Goal: Information Seeking & Learning: Learn about a topic

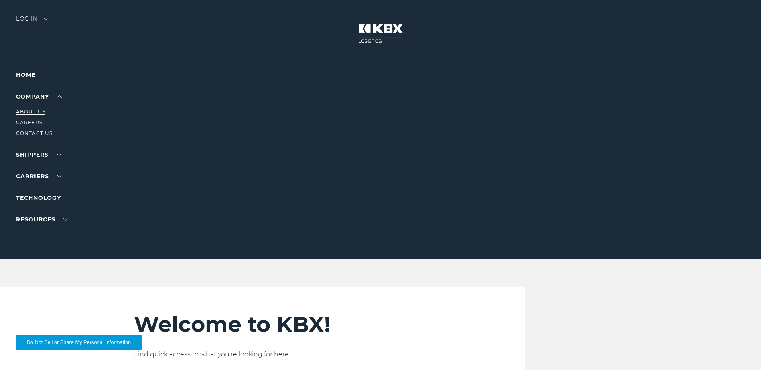
click at [27, 109] on link "About Us" at bounding box center [30, 112] width 29 height 6
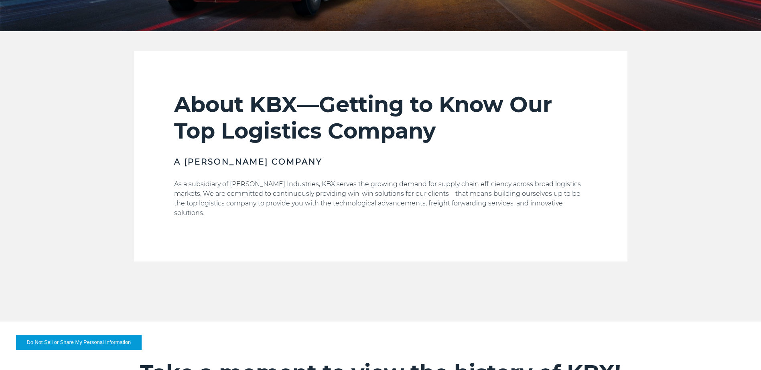
scroll to position [241, 0]
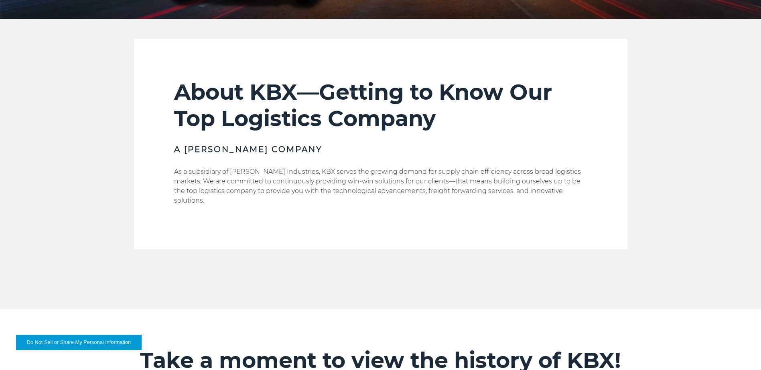
click at [293, 209] on div "About KBX—Getting to Know Our Top Logistics Company A [PERSON_NAME] Company As …" at bounding box center [380, 164] width 413 height 170
drag, startPoint x: 174, startPoint y: 149, endPoint x: 267, endPoint y: 152, distance: 93.5
click at [267, 152] on h3 "A [PERSON_NAME] Company" at bounding box center [380, 149] width 413 height 11
drag, startPoint x: 266, startPoint y: 149, endPoint x: 170, endPoint y: 152, distance: 96.7
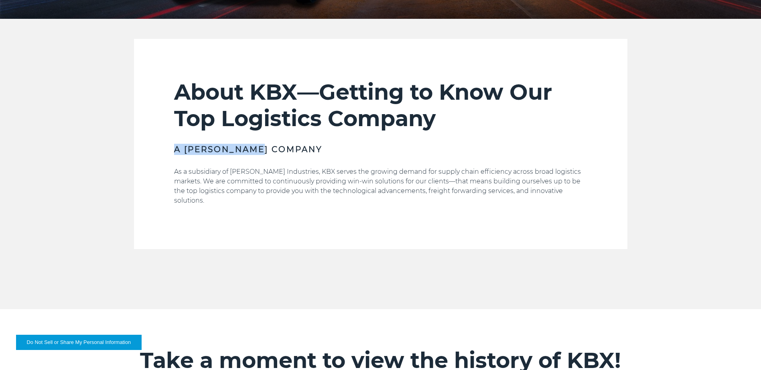
click at [170, 152] on section "About KBX—Getting to Know Our Top Logistics Company A [PERSON_NAME] Company As …" at bounding box center [380, 144] width 493 height 211
drag, startPoint x: 170, startPoint y: 152, endPoint x: 278, endPoint y: 61, distance: 141.2
click at [278, 61] on section "About KBX—Getting to Know Our Top Logistics Company A [PERSON_NAME] Company As …" at bounding box center [380, 144] width 493 height 211
